Goal: Task Accomplishment & Management: Complete application form

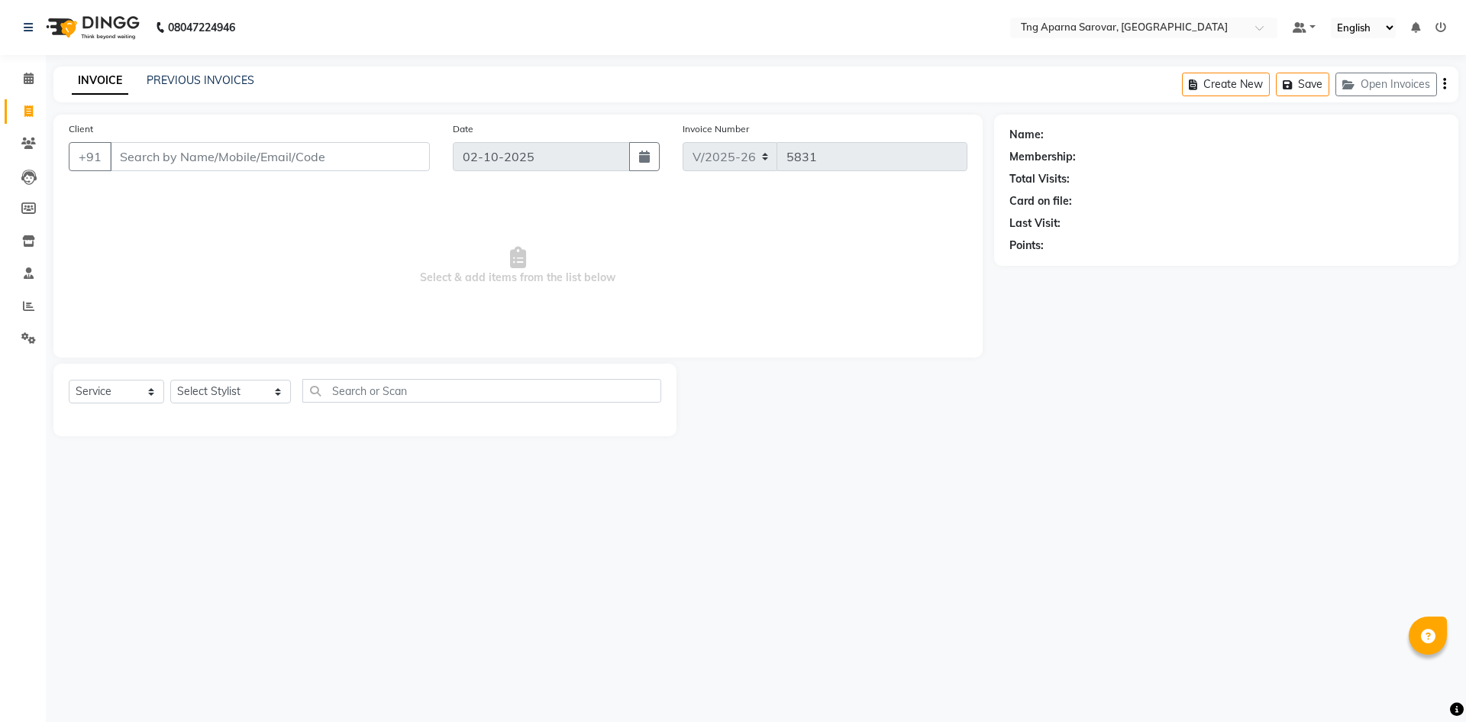
select select "7390"
select select "service"
click at [189, 389] on select "Select Stylist [PERSON_NAME] [PERSON_NAME] MAM CHINNA DANISH [PERSON_NAME] KAIF…" at bounding box center [230, 392] width 121 height 24
select select "76427"
click at [170, 380] on select "Select Stylist [PERSON_NAME] [PERSON_NAME] MAM CHINNA DANISH [PERSON_NAME] KAIF…" at bounding box center [230, 392] width 121 height 24
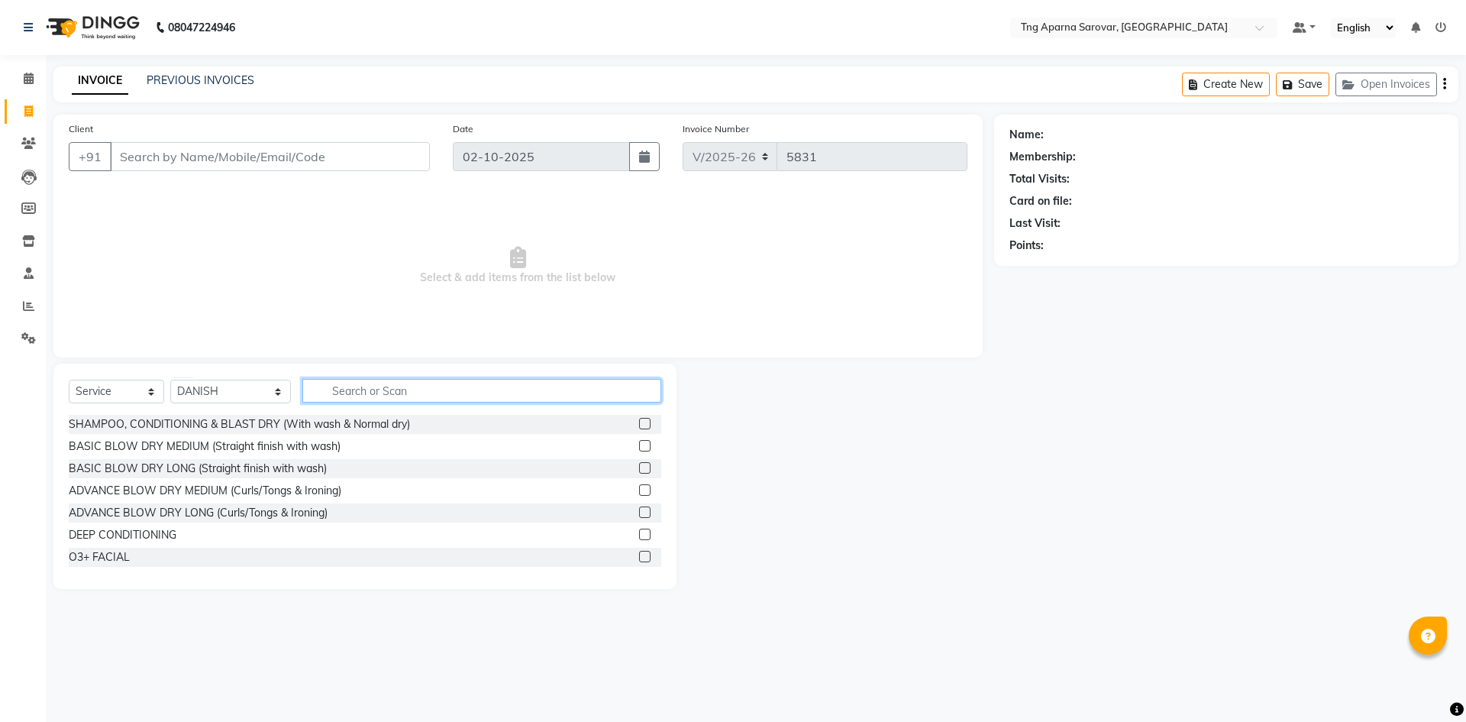
click at [373, 392] on input "text" at bounding box center [481, 391] width 359 height 24
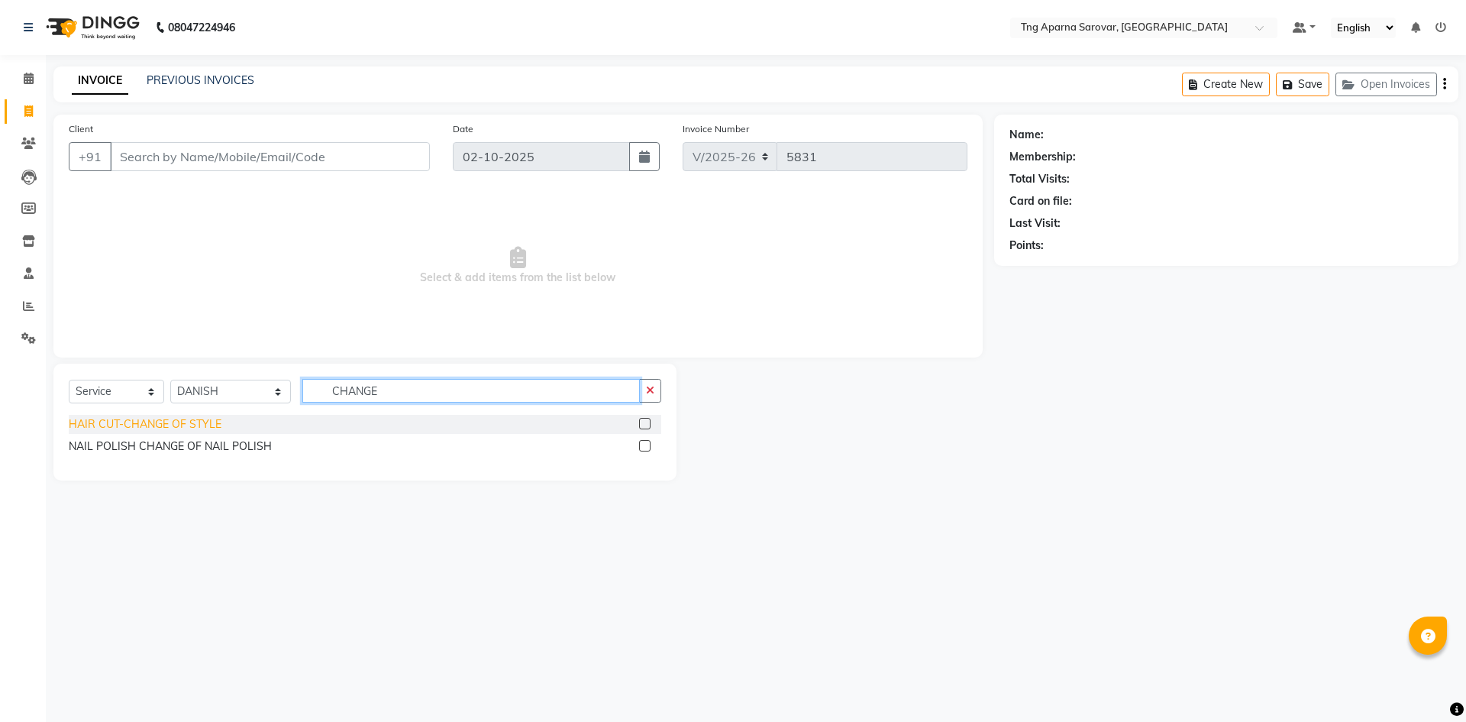
type input "CHANGE"
click at [202, 430] on div "HAIR CUT-CHANGE OF STYLE" at bounding box center [145, 424] width 153 height 16
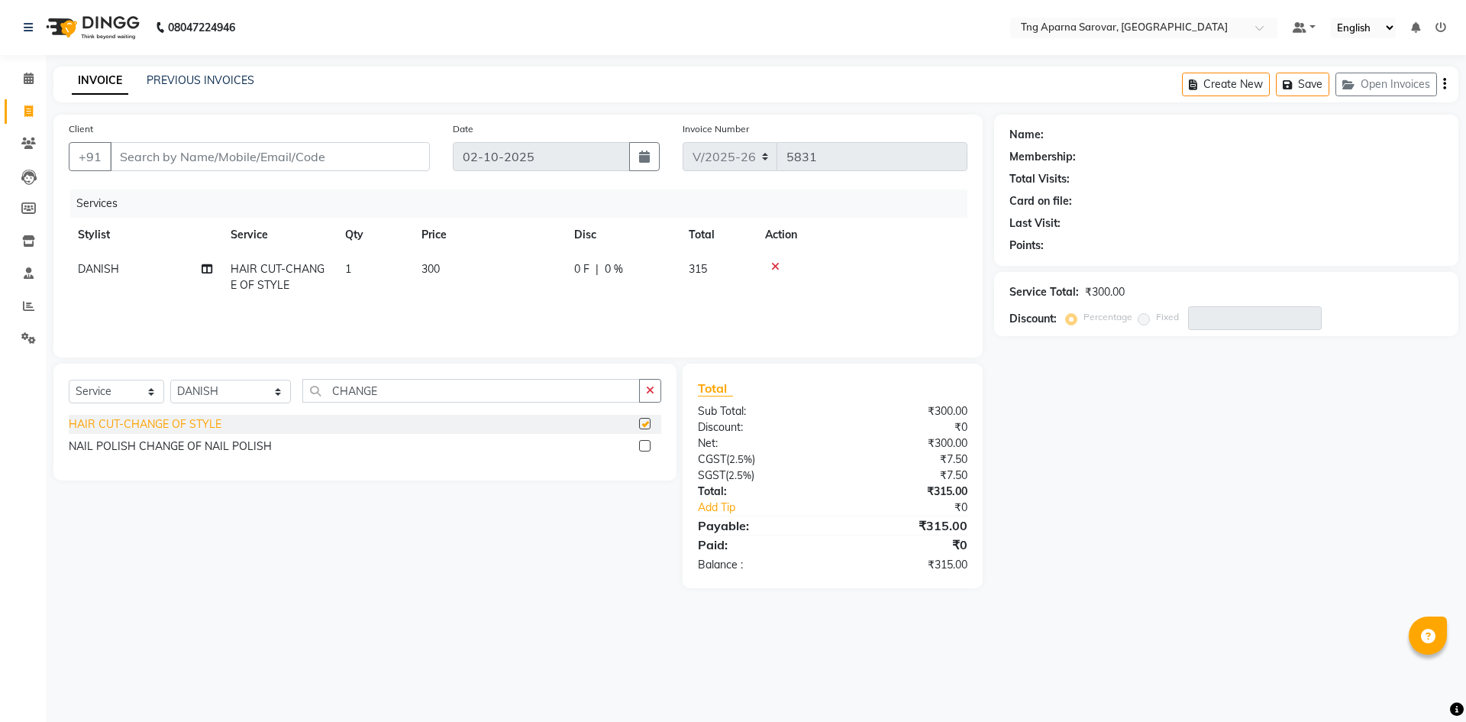
checkbox input "false"
click at [416, 386] on input "CHANGE" at bounding box center [471, 391] width 338 height 24
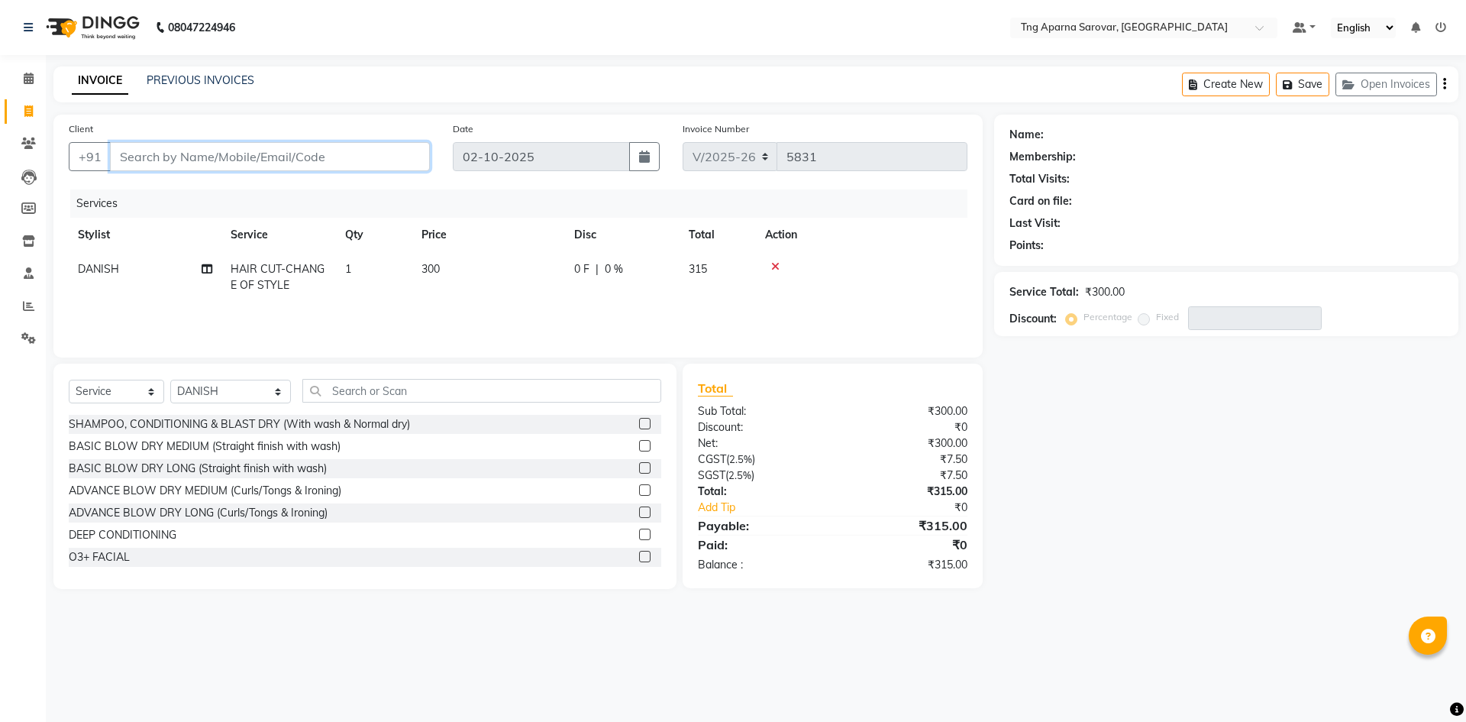
click at [261, 154] on input "Client" at bounding box center [270, 156] width 320 height 29
type input "9"
type input "0"
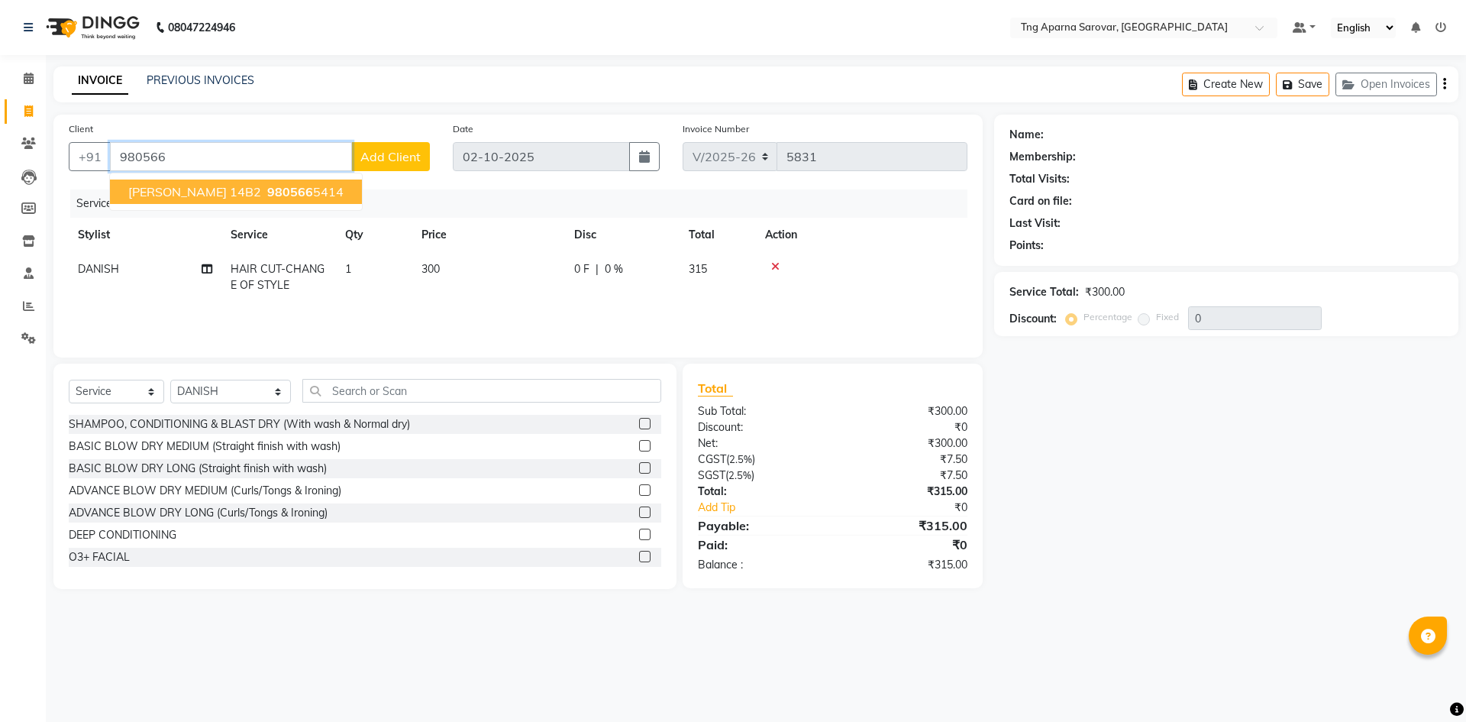
click at [267, 186] on span "980566" at bounding box center [290, 191] width 46 height 15
type input "9805665414"
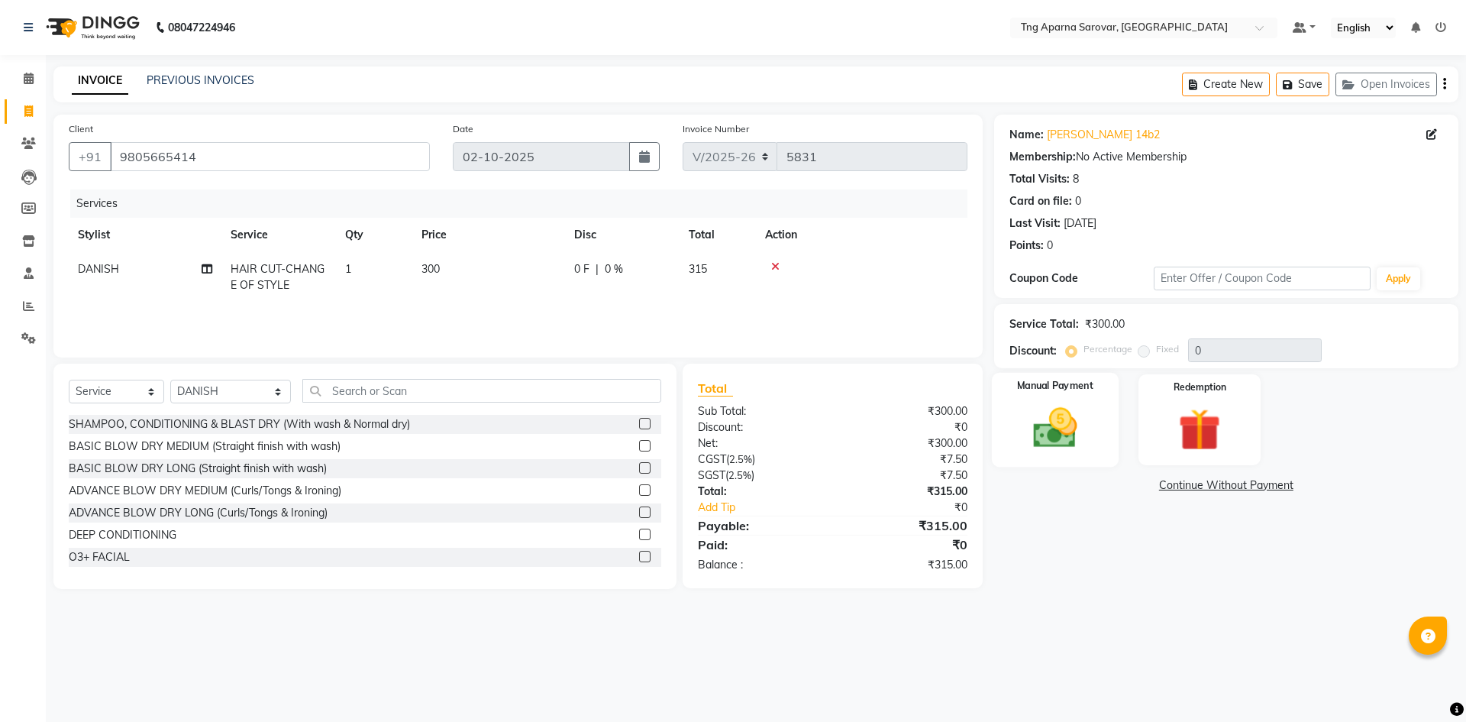
click at [1063, 419] on img at bounding box center [1055, 428] width 71 height 50
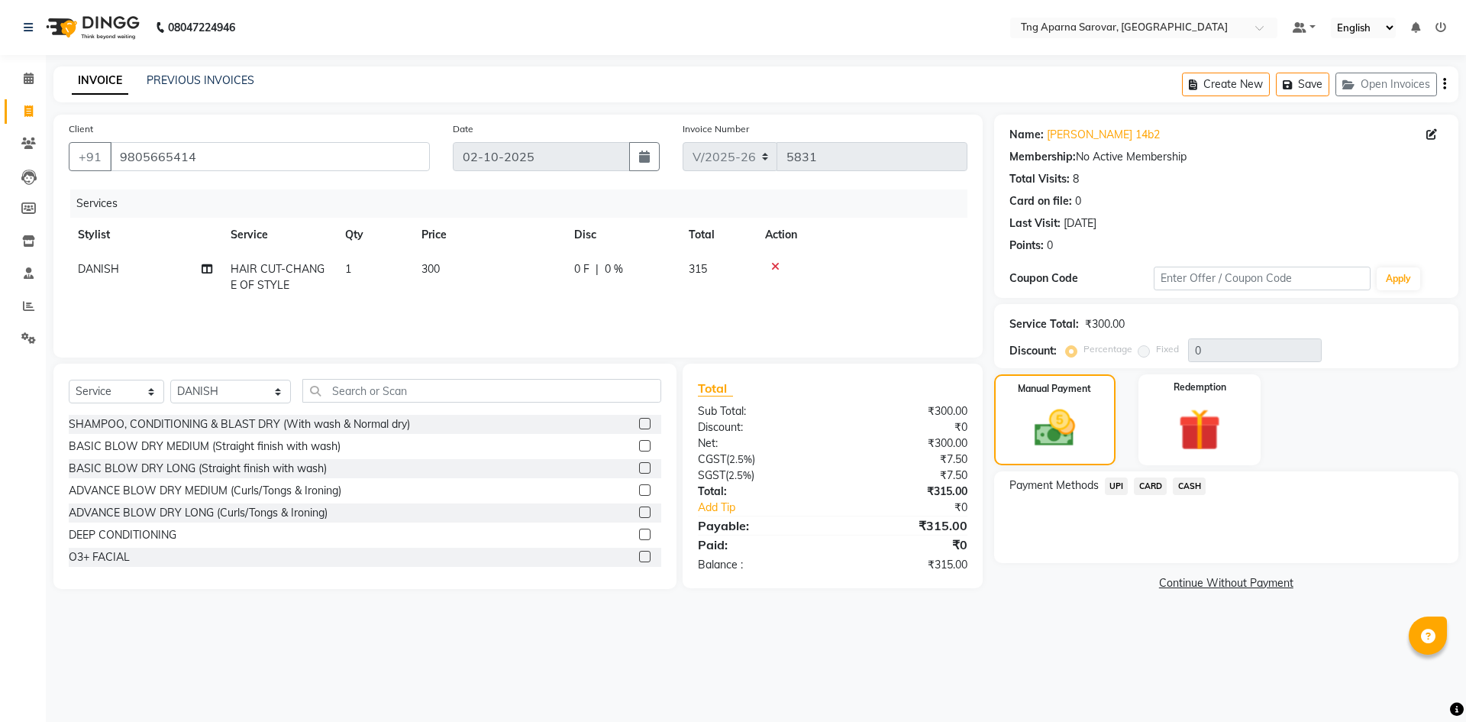
click at [1111, 488] on span "UPI" at bounding box center [1117, 486] width 24 height 18
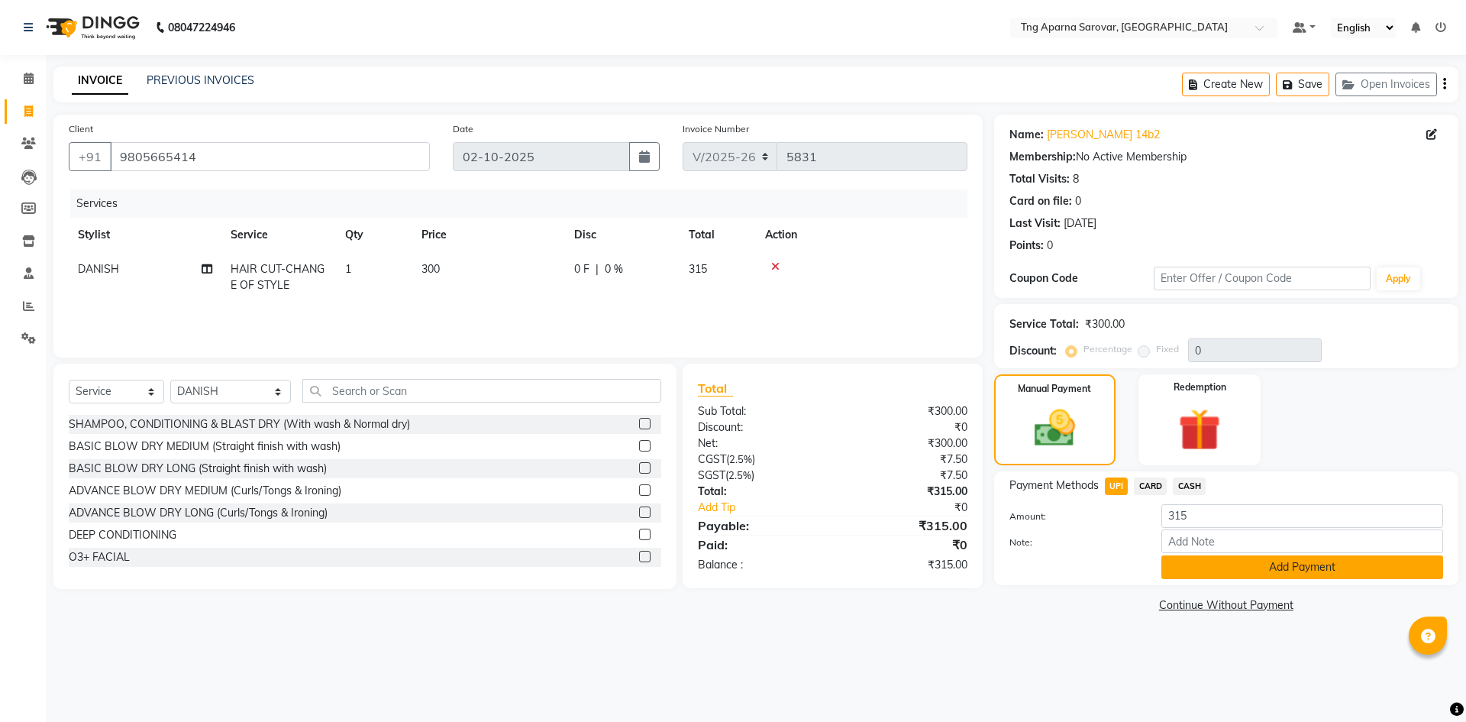
click at [1234, 560] on button "Add Payment" at bounding box center [1303, 567] width 282 height 24
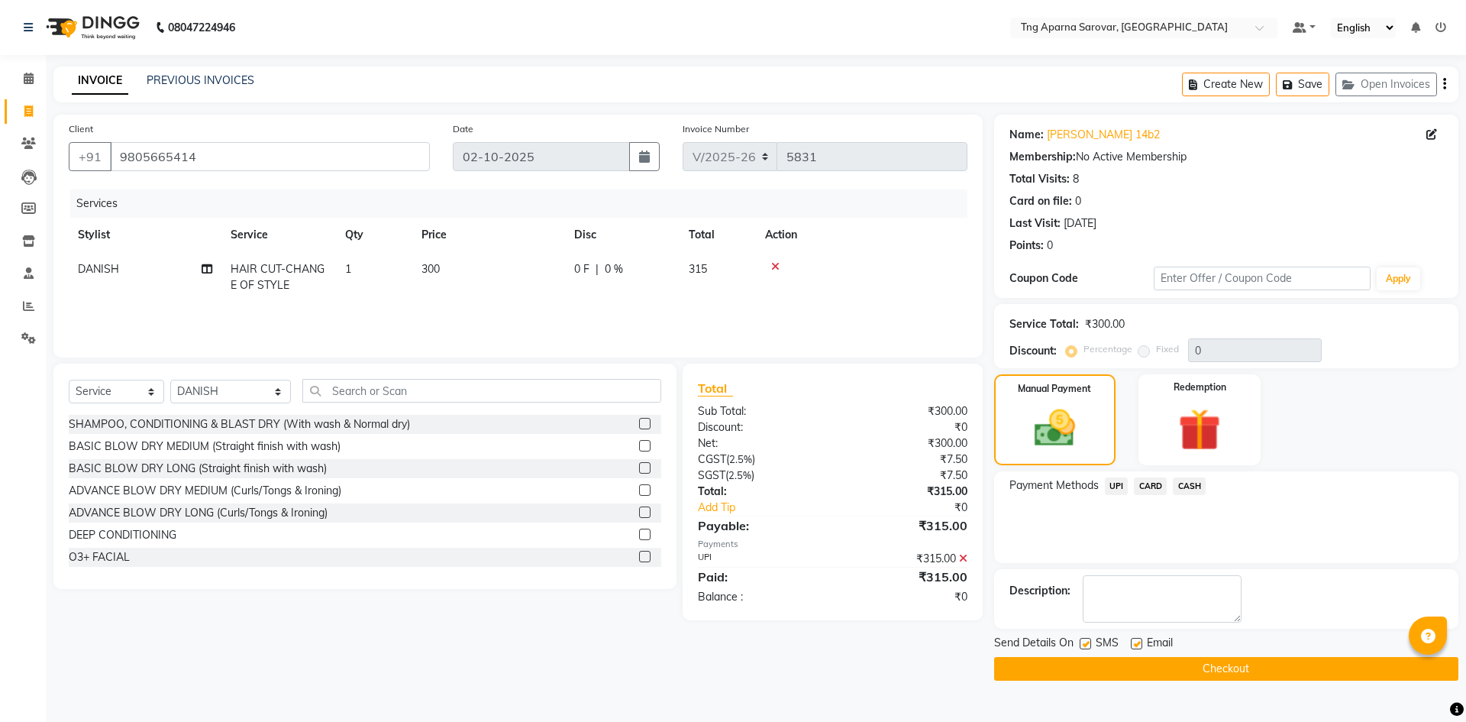
click at [1287, 658] on button "Checkout" at bounding box center [1226, 669] width 464 height 24
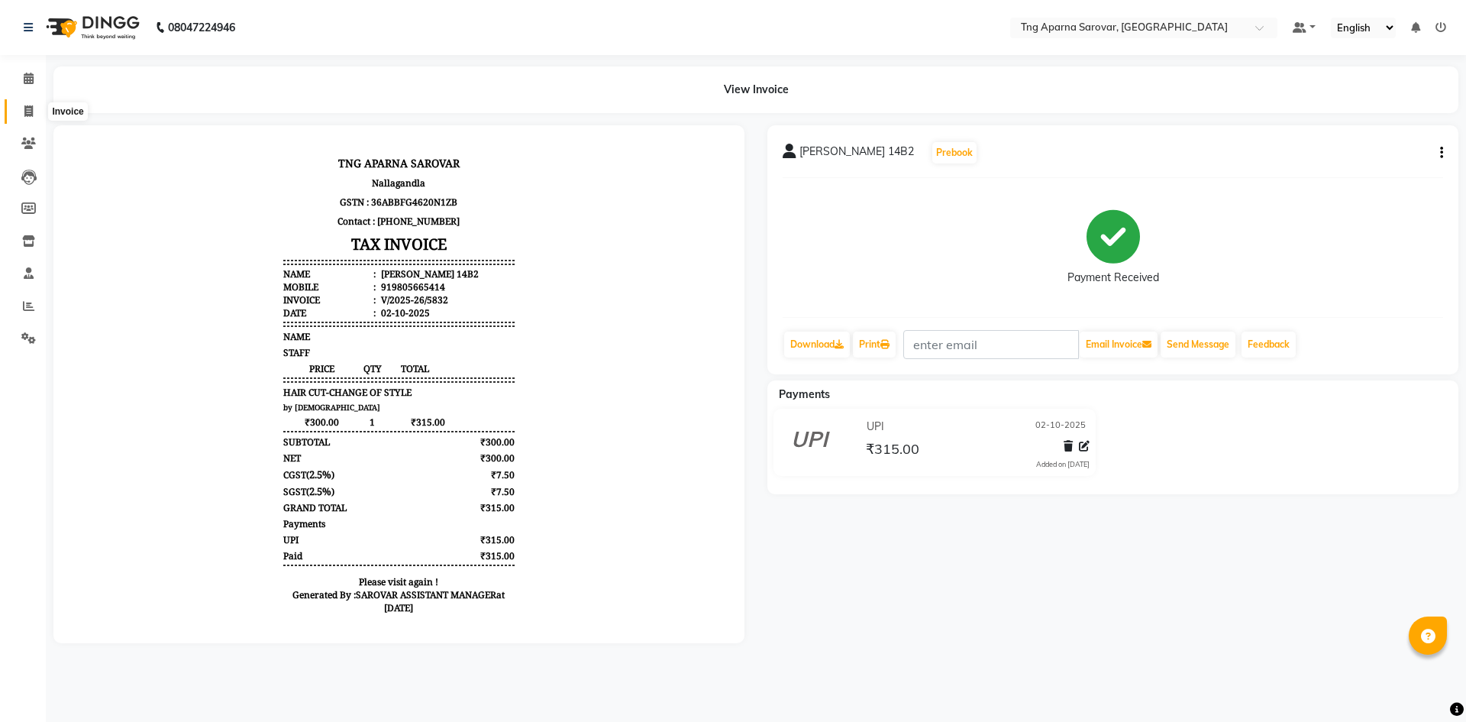
click at [27, 106] on icon at bounding box center [28, 110] width 8 height 11
select select "7390"
select select "service"
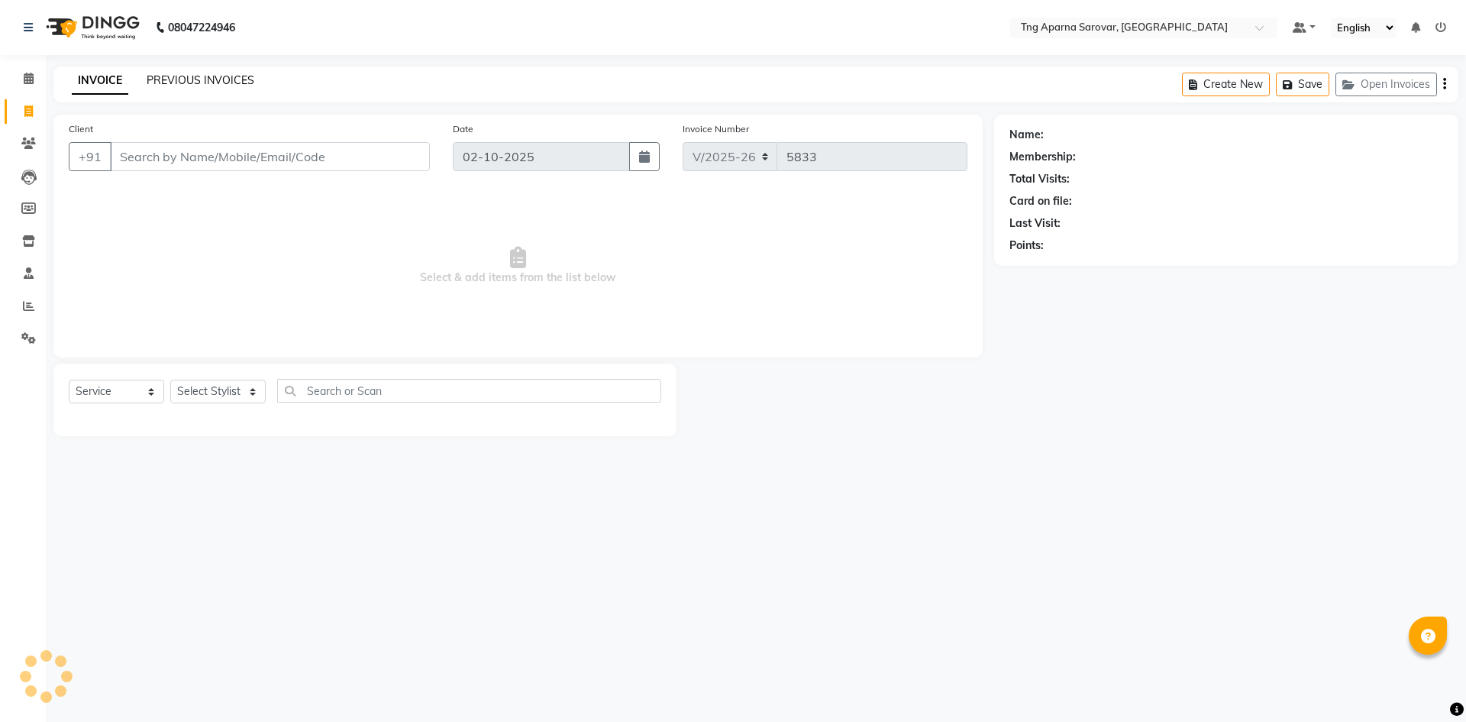
click at [194, 73] on link "PREVIOUS INVOICES" at bounding box center [201, 80] width 108 height 14
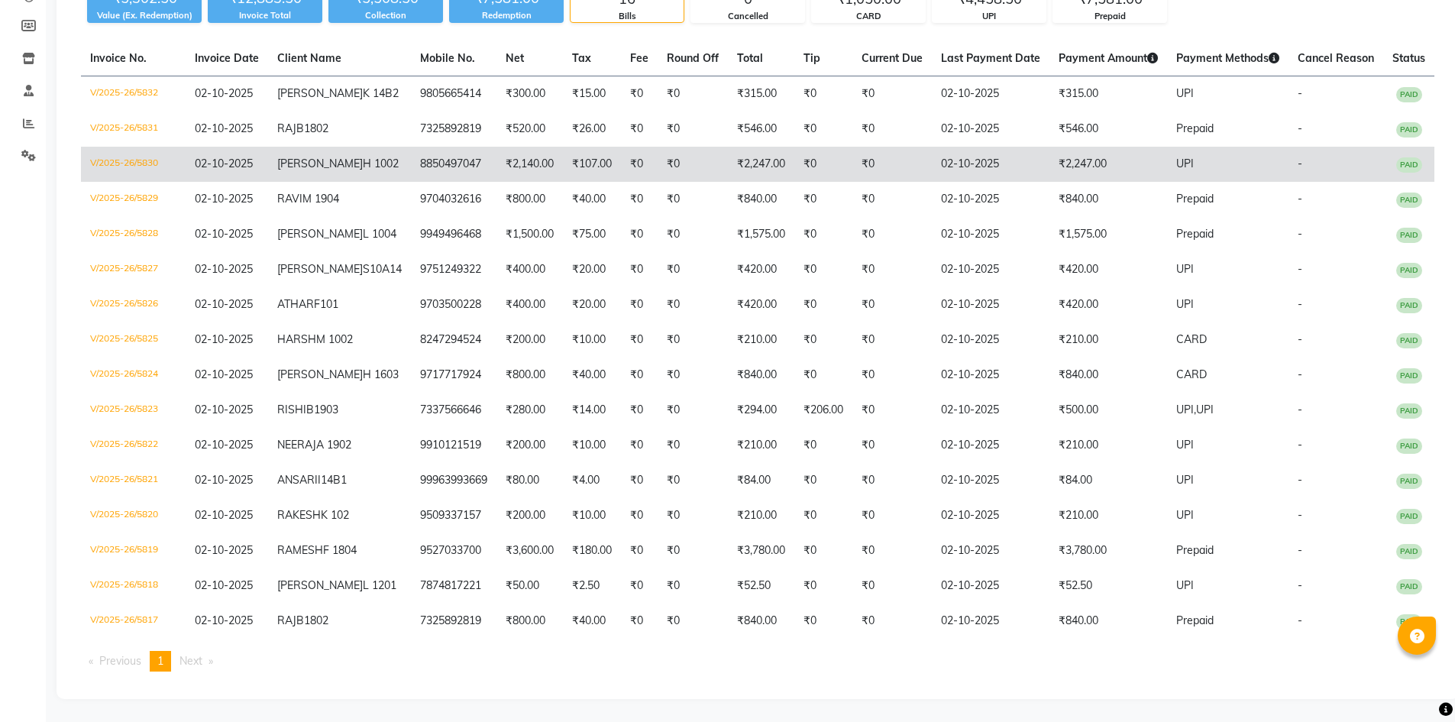
scroll to position [229, 0]
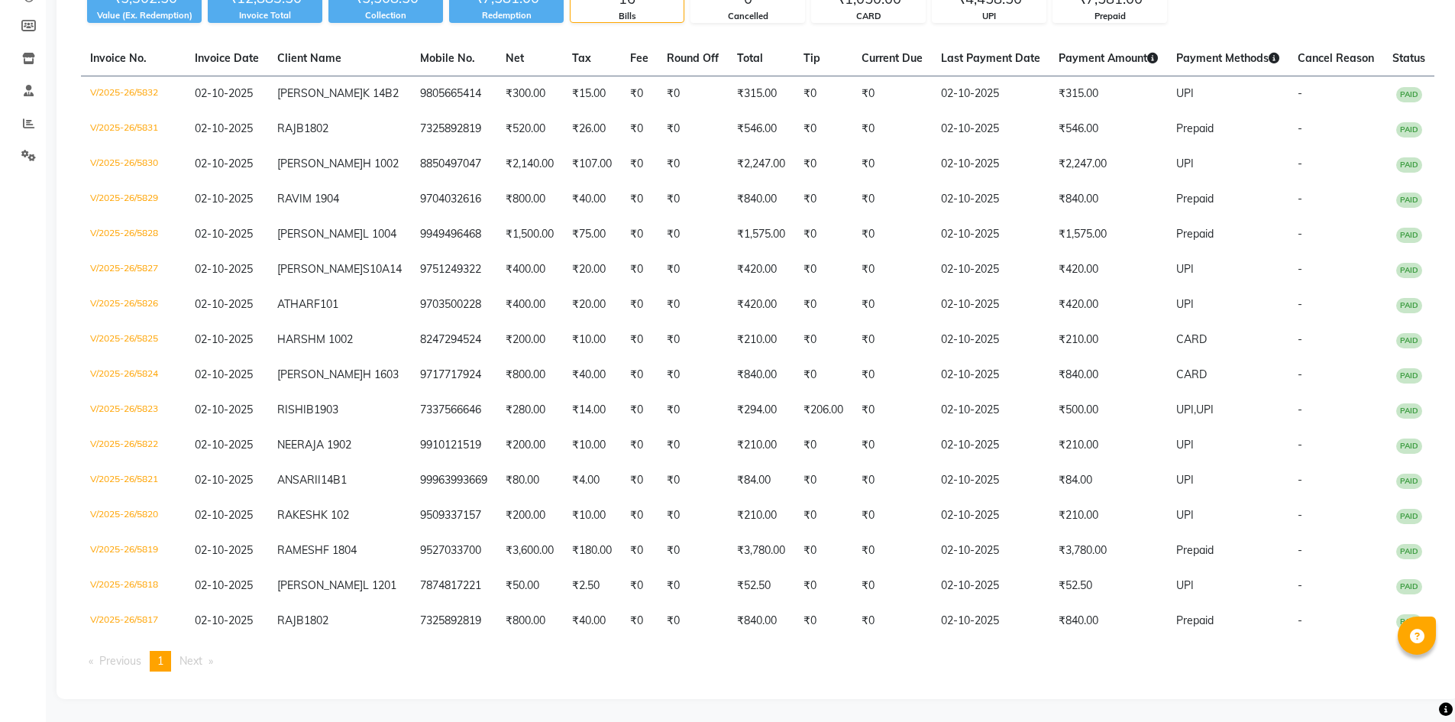
click at [0, 467] on div "Calendar Invoice Clients Leads Members Inventory Staff Reports Settings Complet…" at bounding box center [103, 280] width 206 height 838
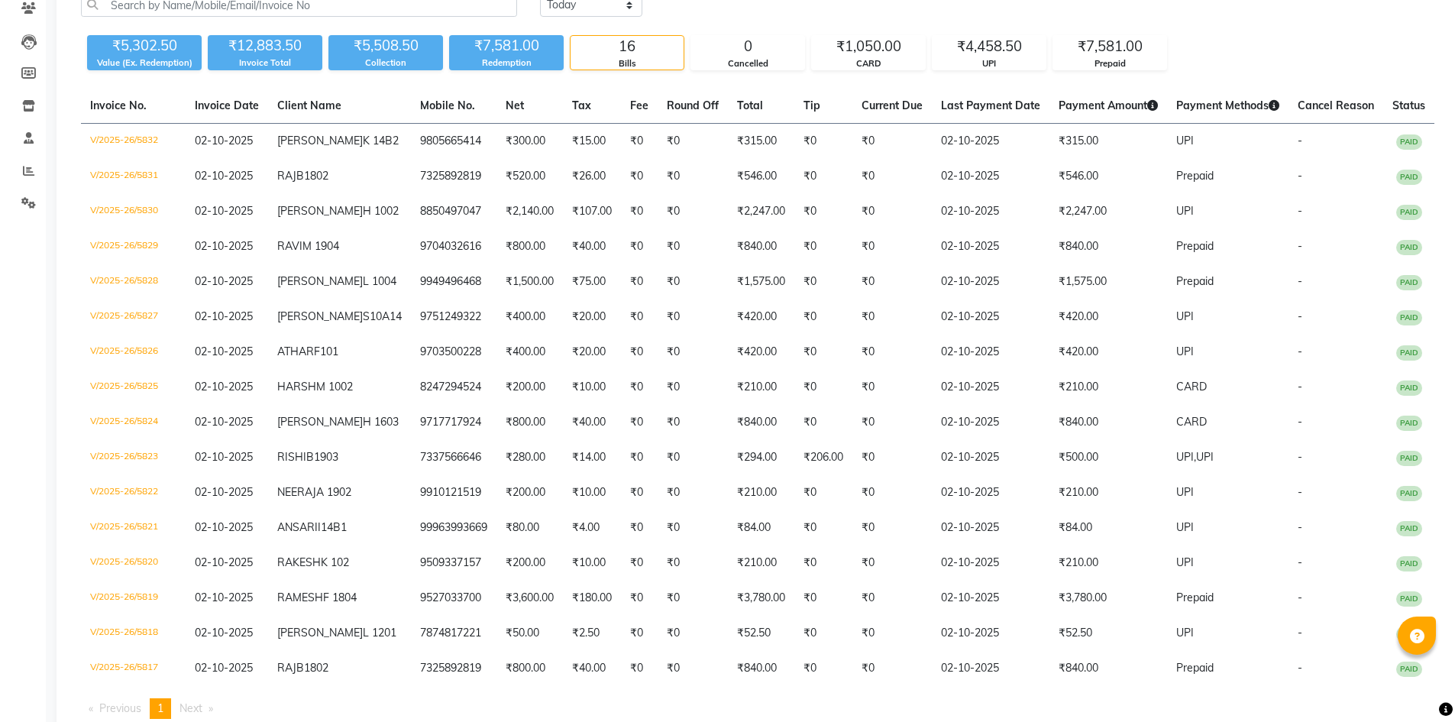
scroll to position [0, 0]
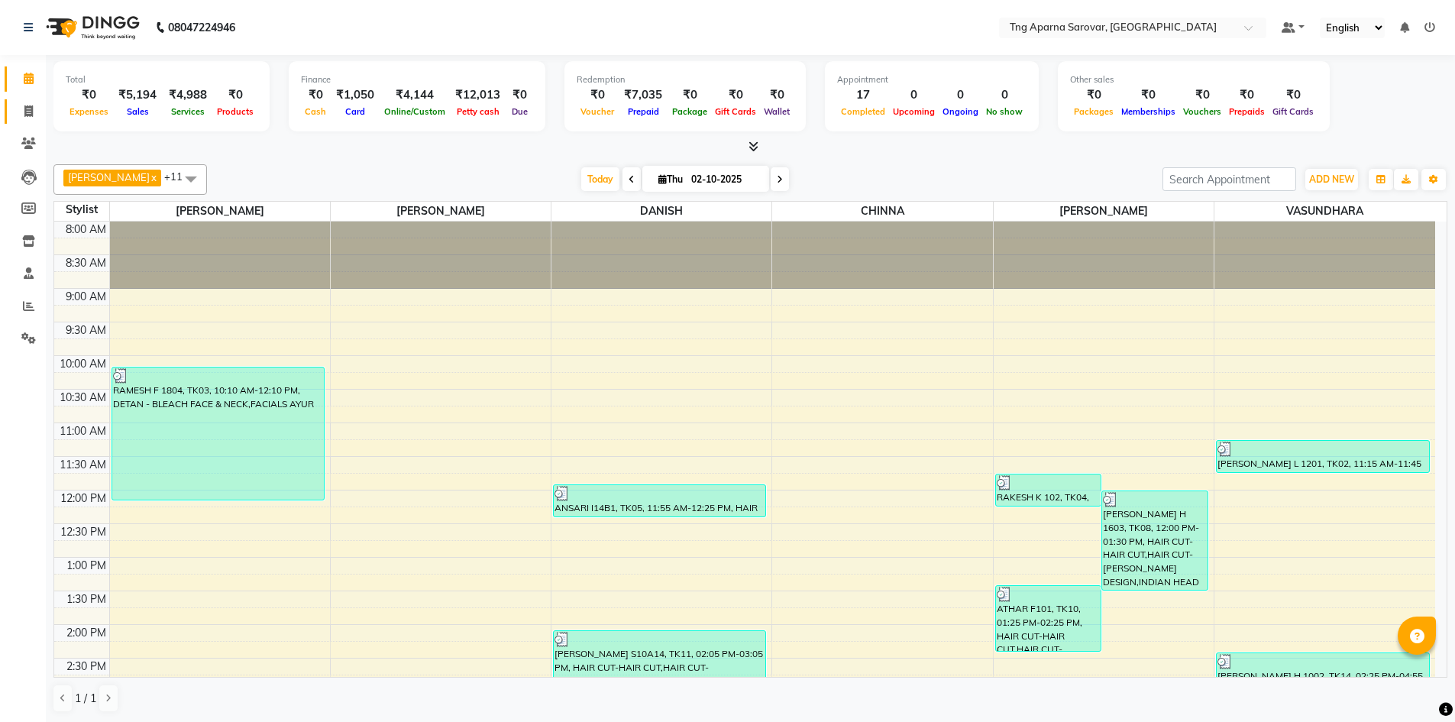
click at [11, 118] on link "Invoice" at bounding box center [23, 111] width 37 height 25
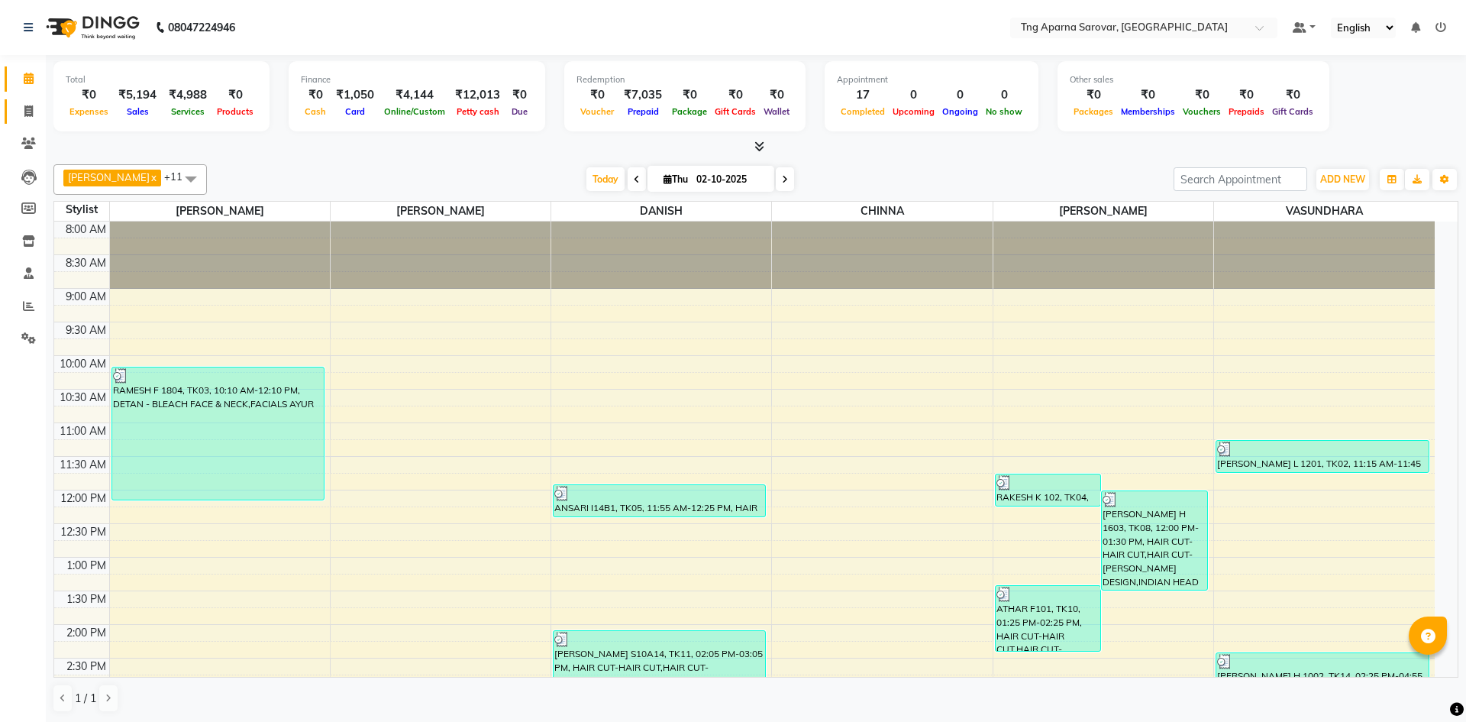
select select "7390"
select select "service"
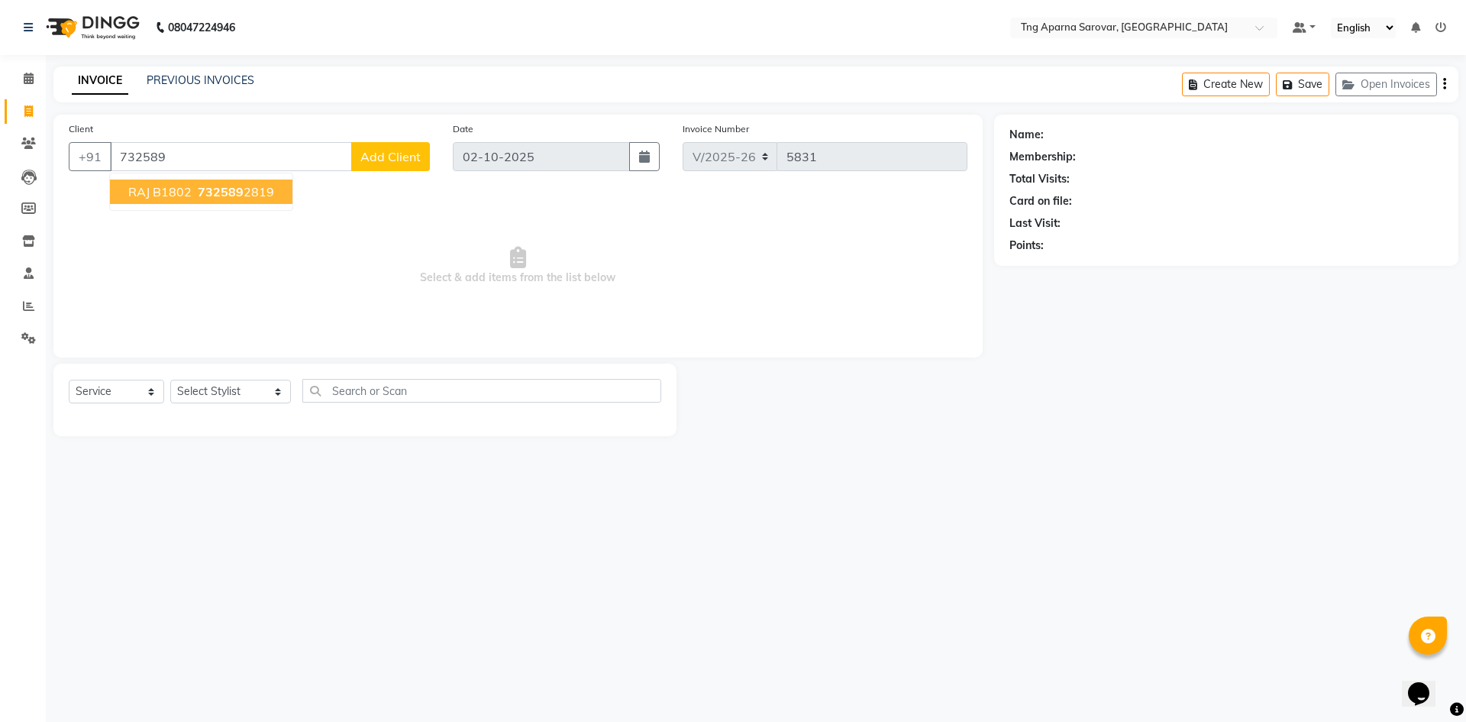
click at [242, 183] on button "RAJ B1802 732589 2819" at bounding box center [201, 191] width 183 height 24
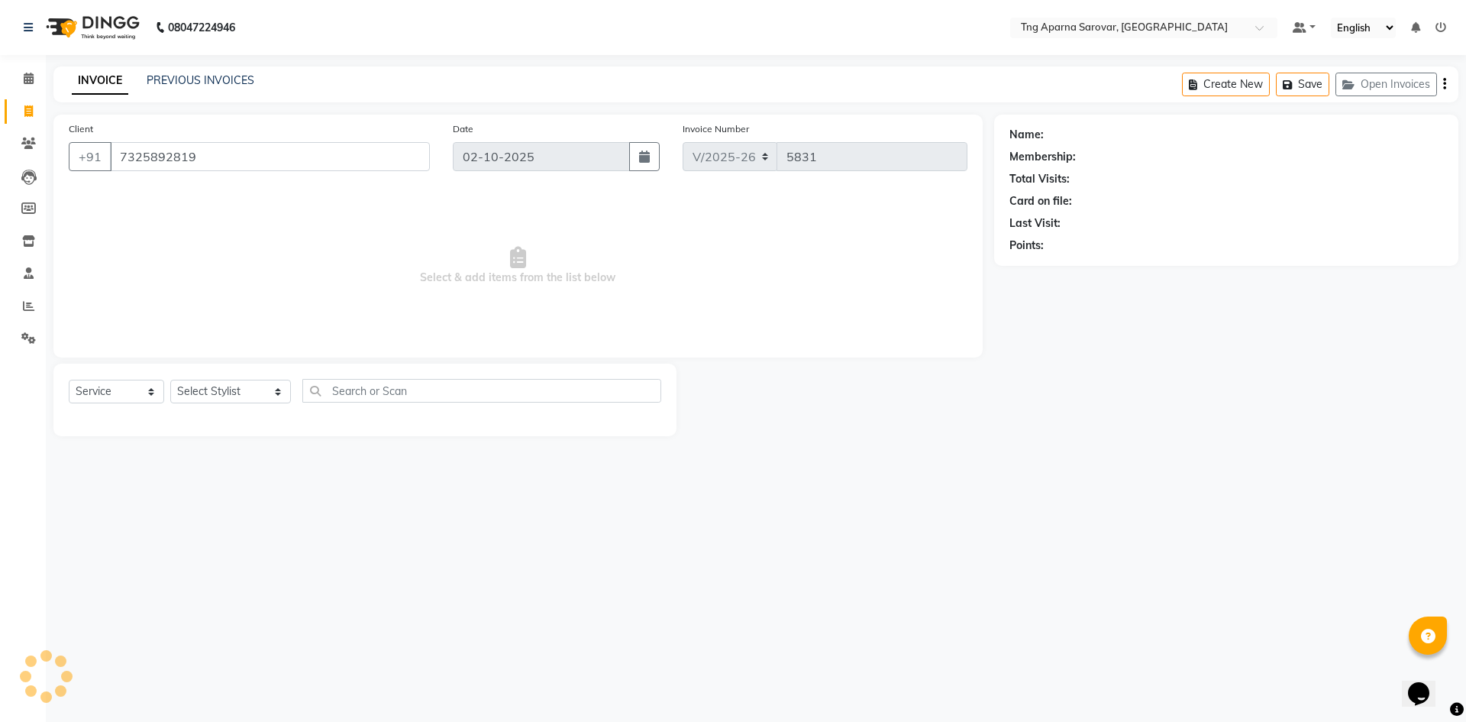
type input "7325892819"
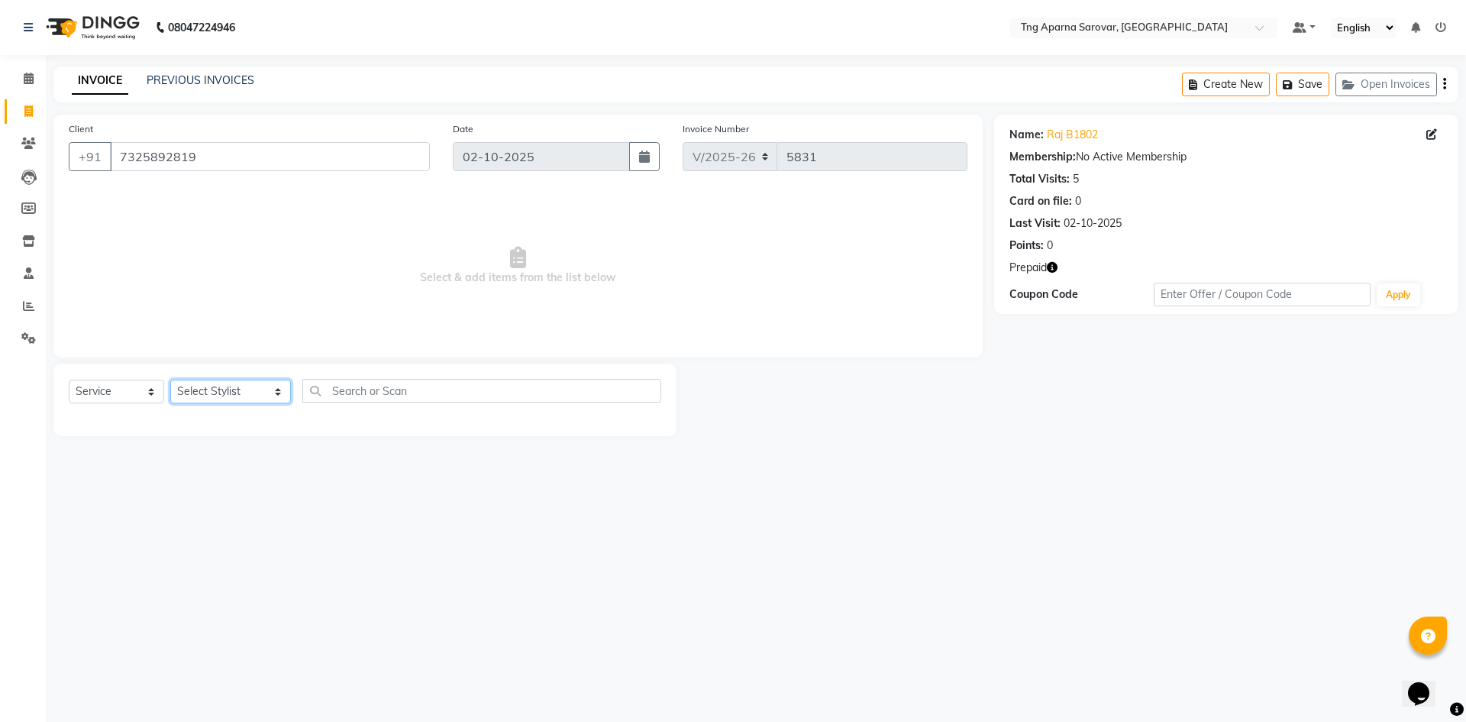
click at [246, 398] on select "Select Stylist [PERSON_NAME] [PERSON_NAME] MAM CHINNA DANISH [PERSON_NAME] KAIF…" at bounding box center [230, 392] width 121 height 24
select select "87130"
click at [170, 380] on select "Select Stylist [PERSON_NAME] [PERSON_NAME] MAM CHINNA DANISH [PERSON_NAME] KAIF…" at bounding box center [230, 392] width 121 height 24
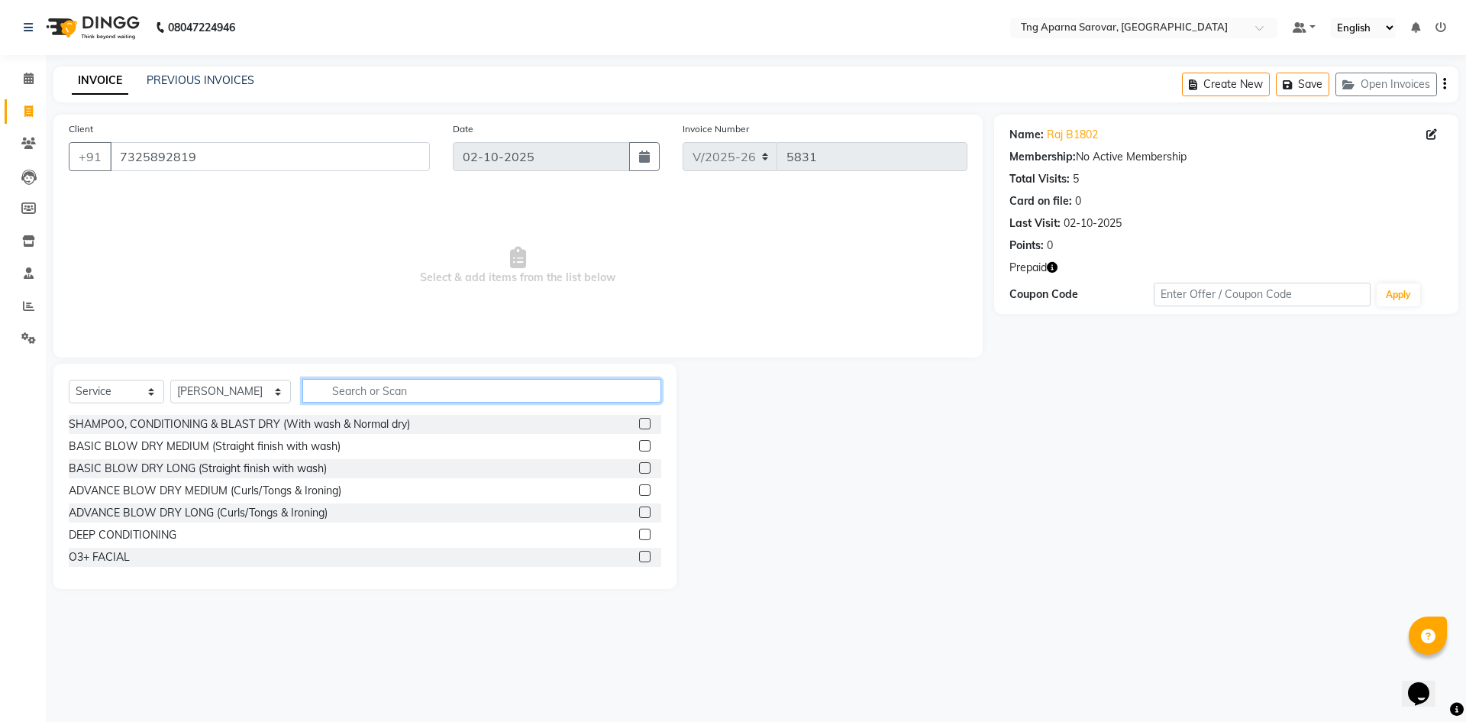
click at [364, 389] on input "text" at bounding box center [481, 391] width 359 height 24
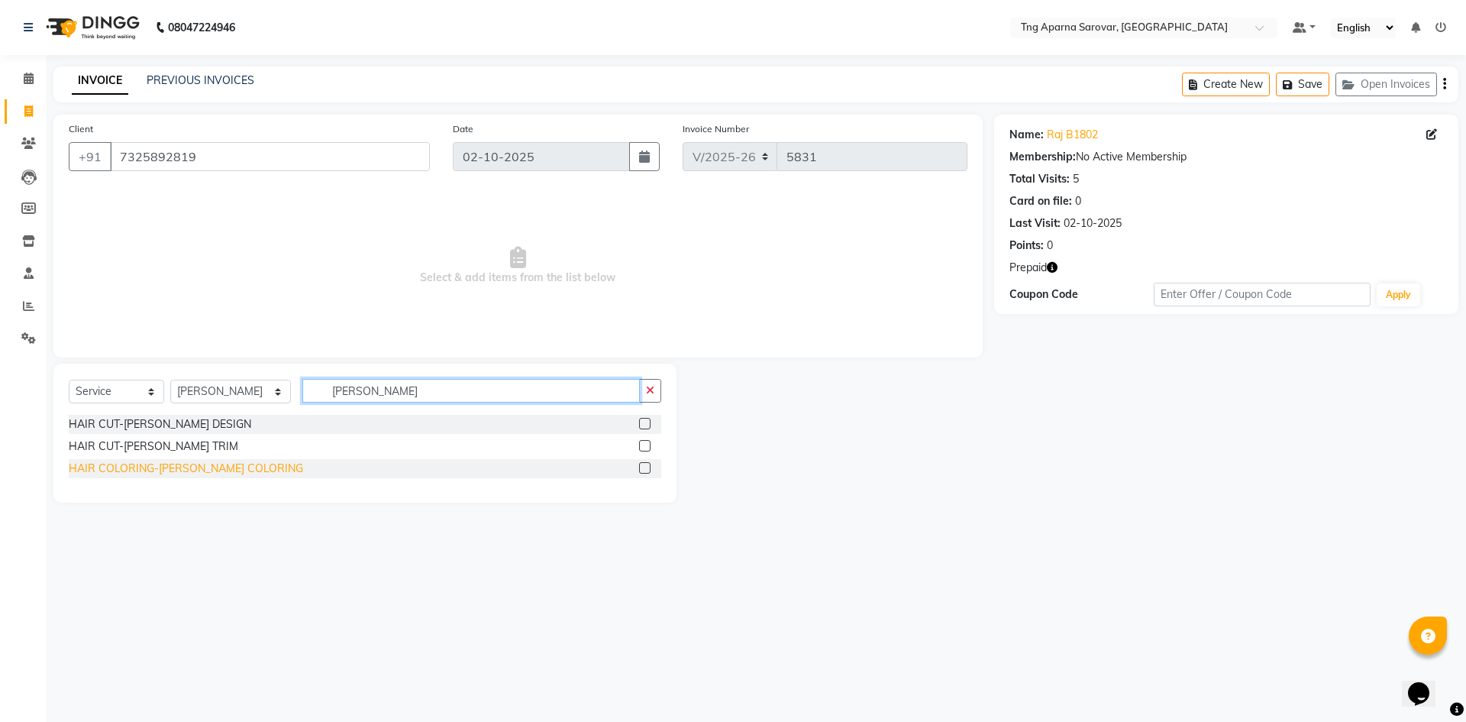
type input "BEARD"
click at [168, 469] on div "HAIR COLORING-[PERSON_NAME] COLORING" at bounding box center [186, 469] width 234 height 16
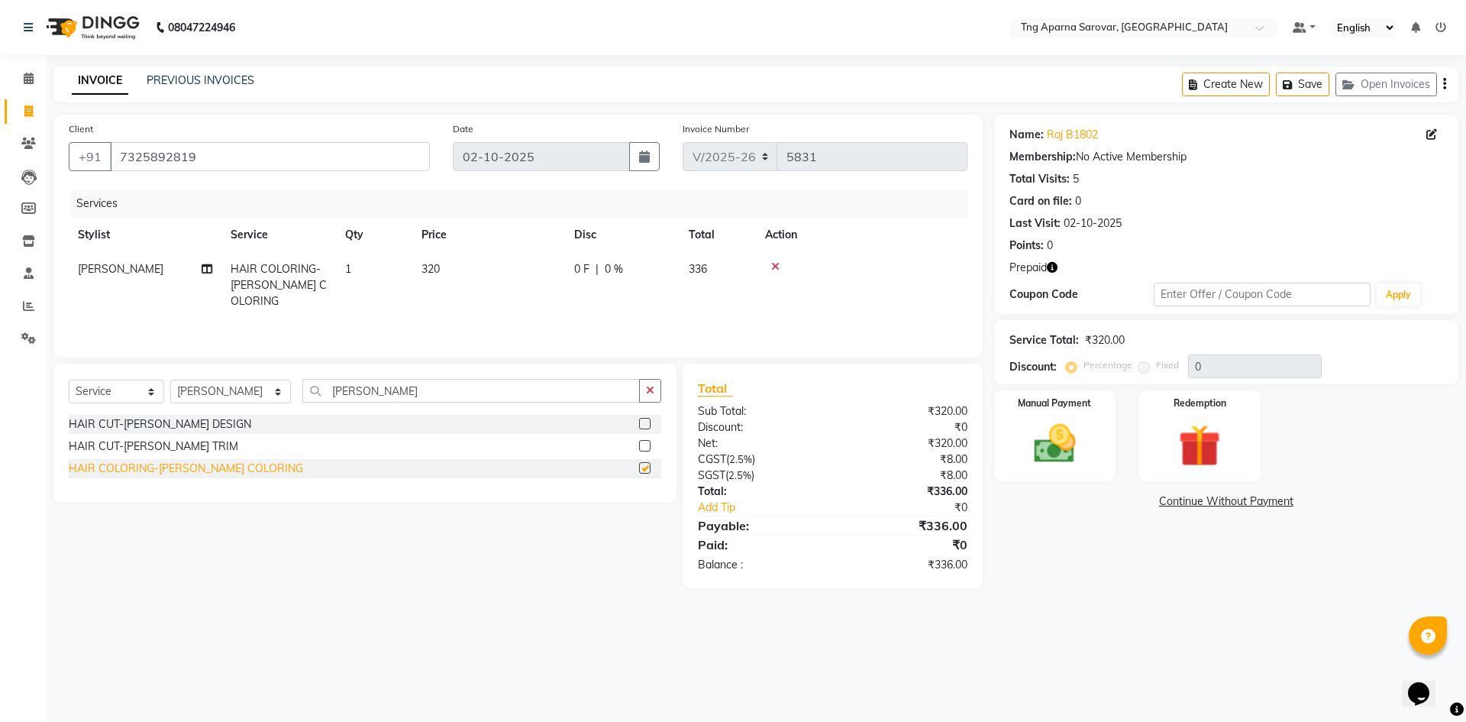
checkbox input "false"
click at [162, 422] on div "HAIR CUT-[PERSON_NAME] DESIGN" at bounding box center [160, 424] width 183 height 16
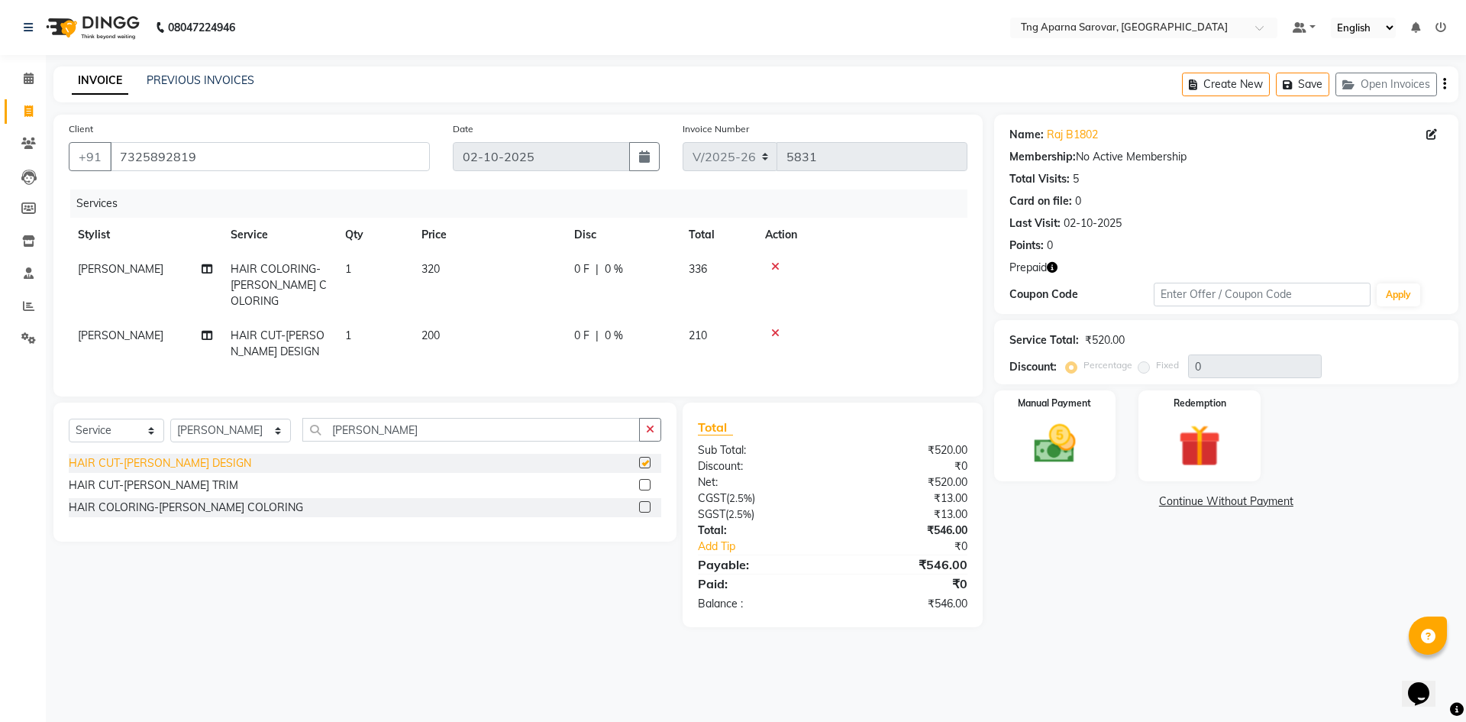
checkbox input "false"
click at [1203, 458] on img at bounding box center [1199, 446] width 71 height 54
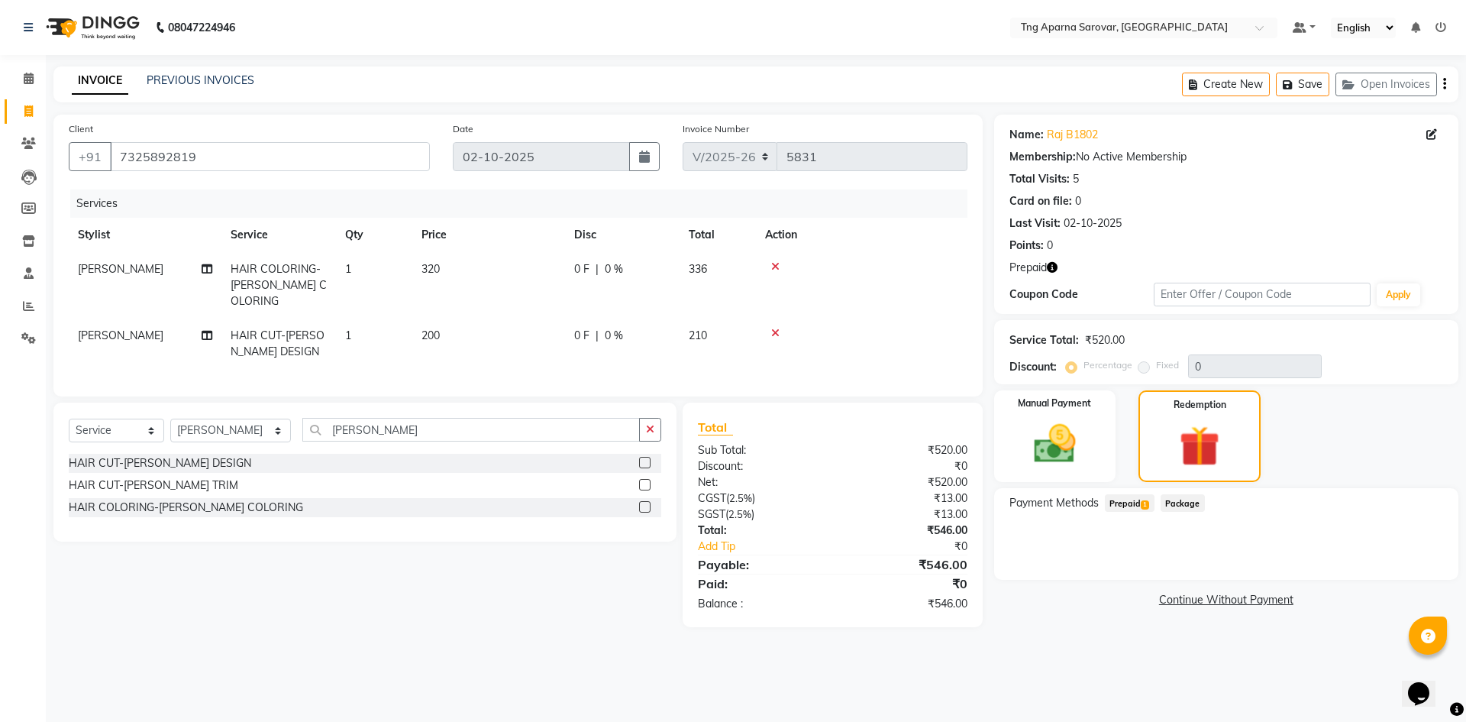
click at [1116, 512] on span "Prepaid 1" at bounding box center [1130, 503] width 50 height 18
click at [1386, 561] on button "Add" at bounding box center [1407, 564] width 56 height 26
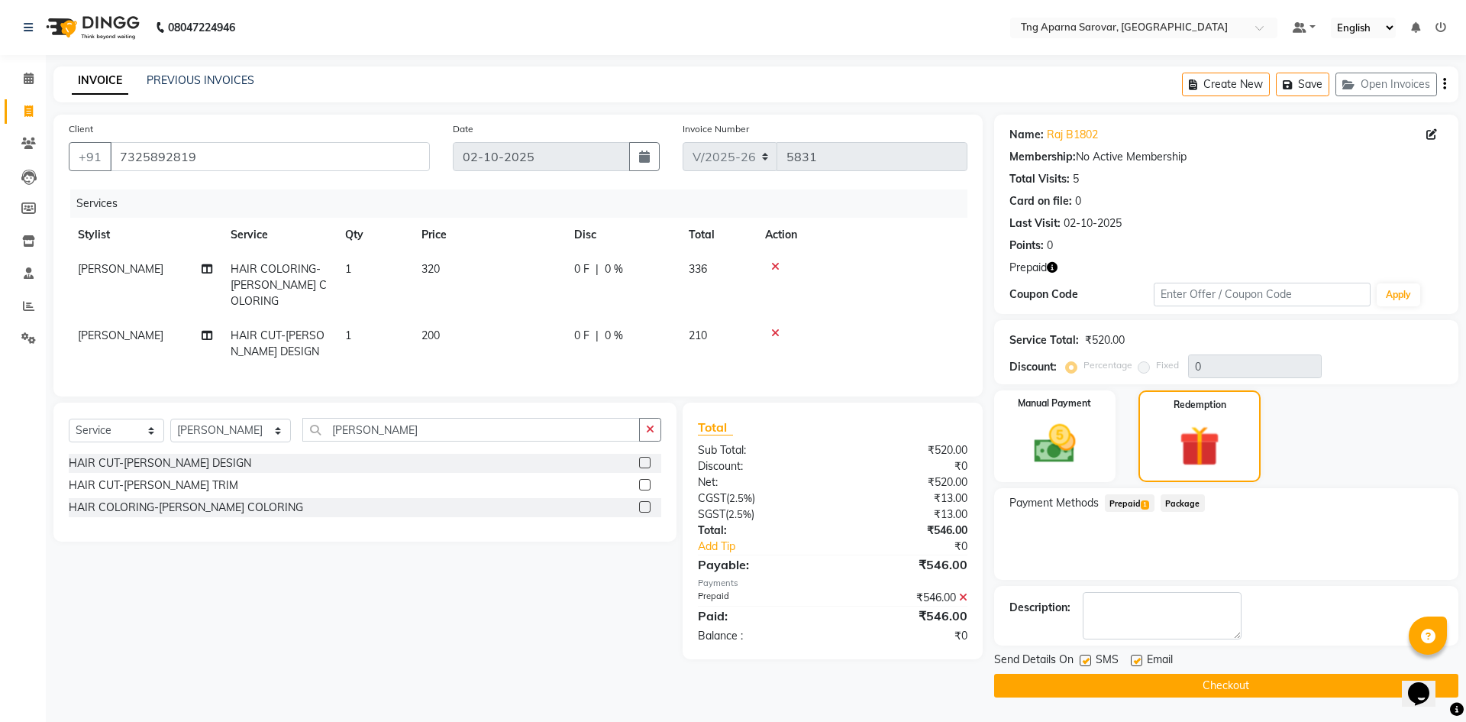
click at [1369, 681] on button "Checkout" at bounding box center [1226, 686] width 464 height 24
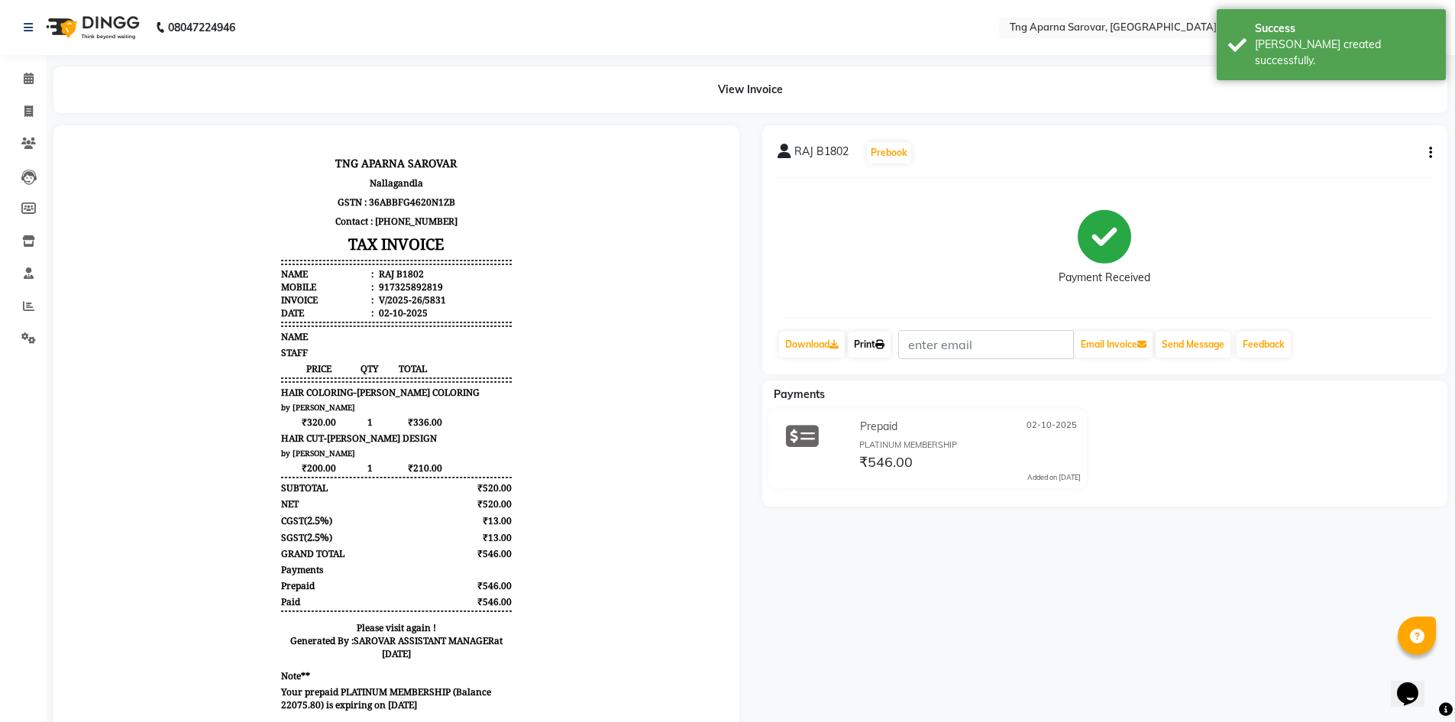
click at [870, 339] on link "Print" at bounding box center [869, 344] width 43 height 26
